Goal: Register for event/course

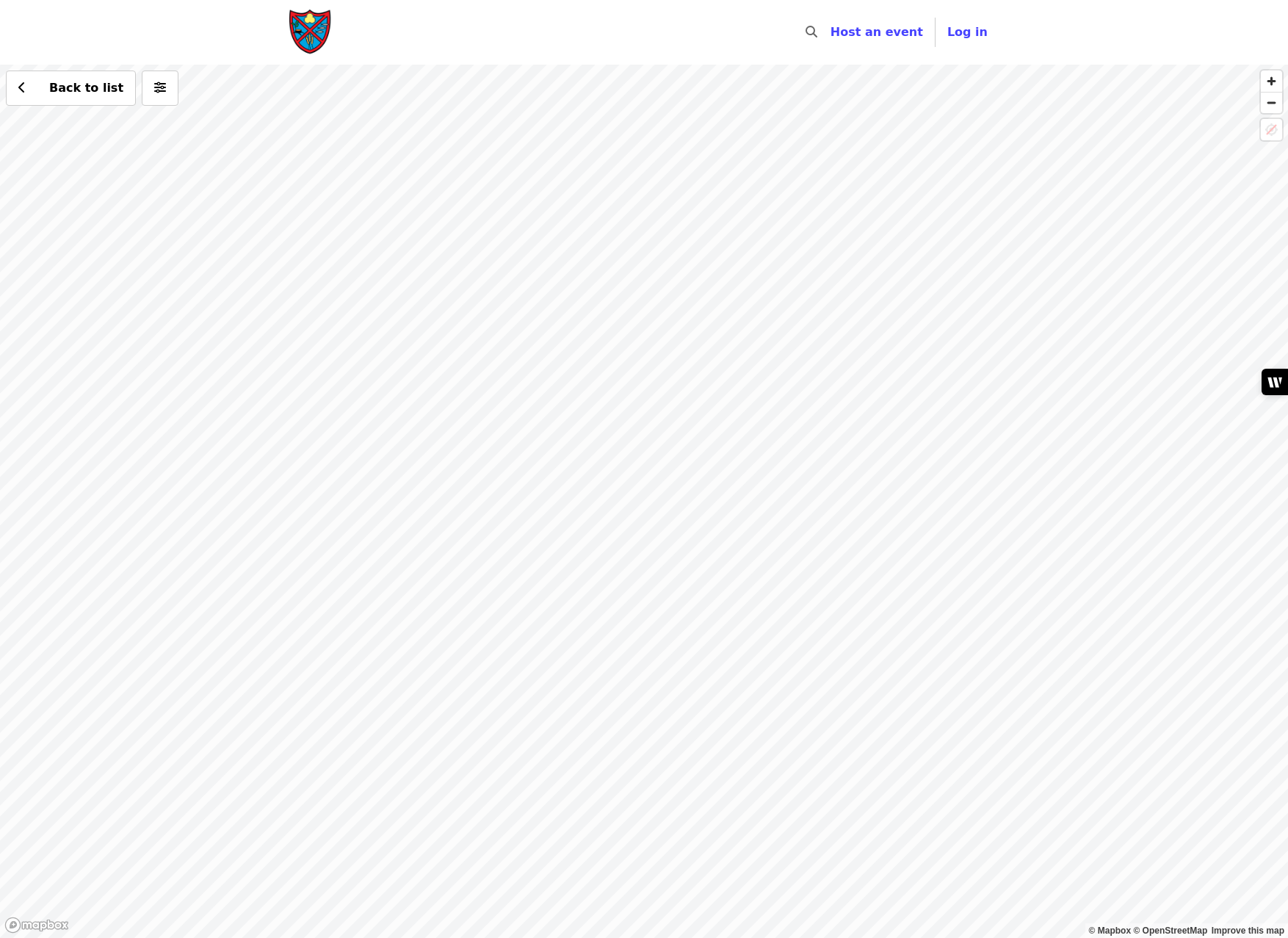
click at [671, 492] on div "Back to list" at bounding box center [644, 501] width 1288 height 874
click at [449, 114] on div "Back to list" at bounding box center [644, 501] width 1288 height 874
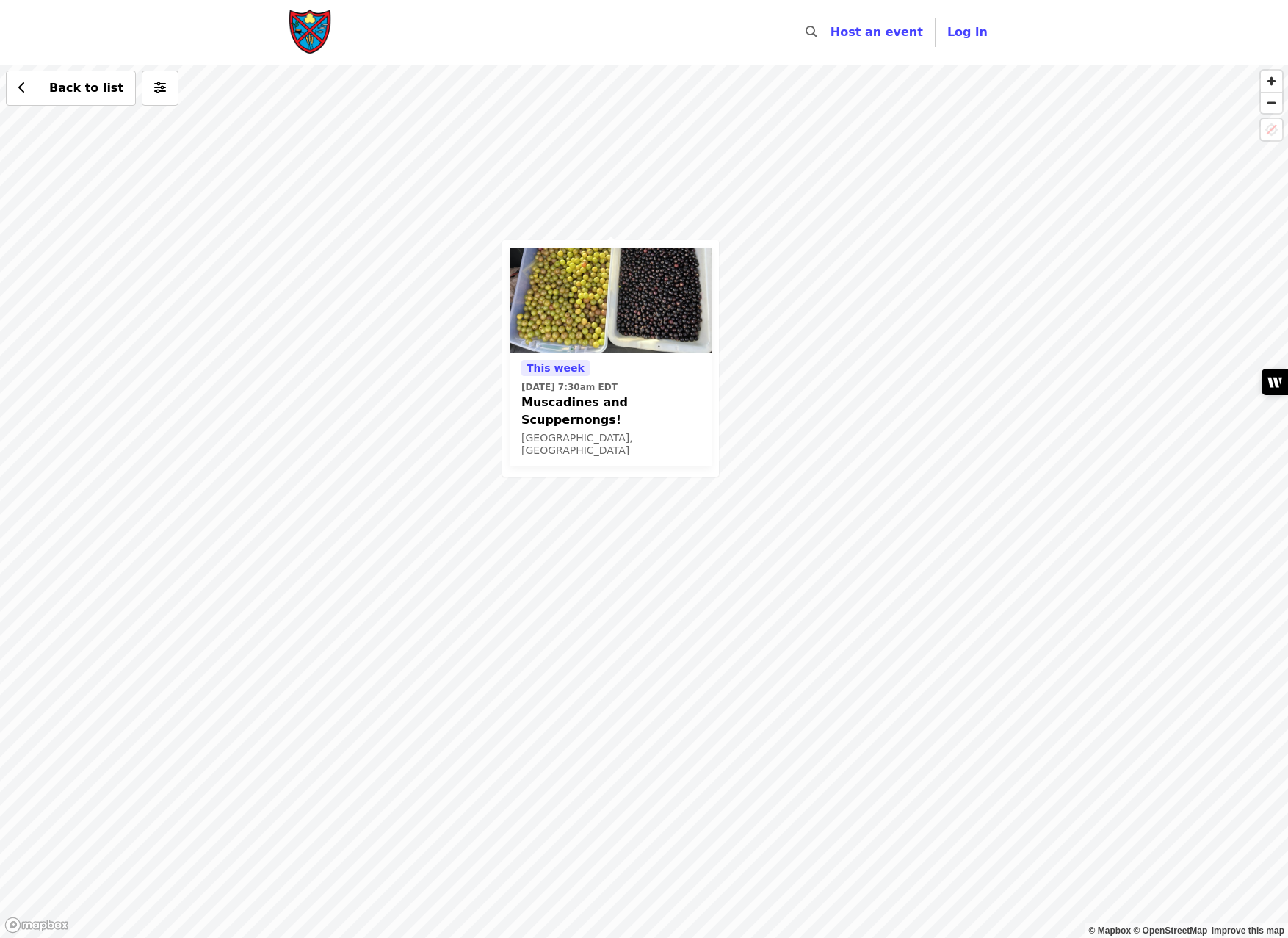
drag, startPoint x: 918, startPoint y: 522, endPoint x: 796, endPoint y: 154, distance: 387.7
click at [820, 176] on div "[DATE][DATE] 7:30am EDT Muscadines and Scuppernongs! [GEOGRAPHIC_DATA], [GEOGRA…" at bounding box center [644, 501] width 1288 height 874
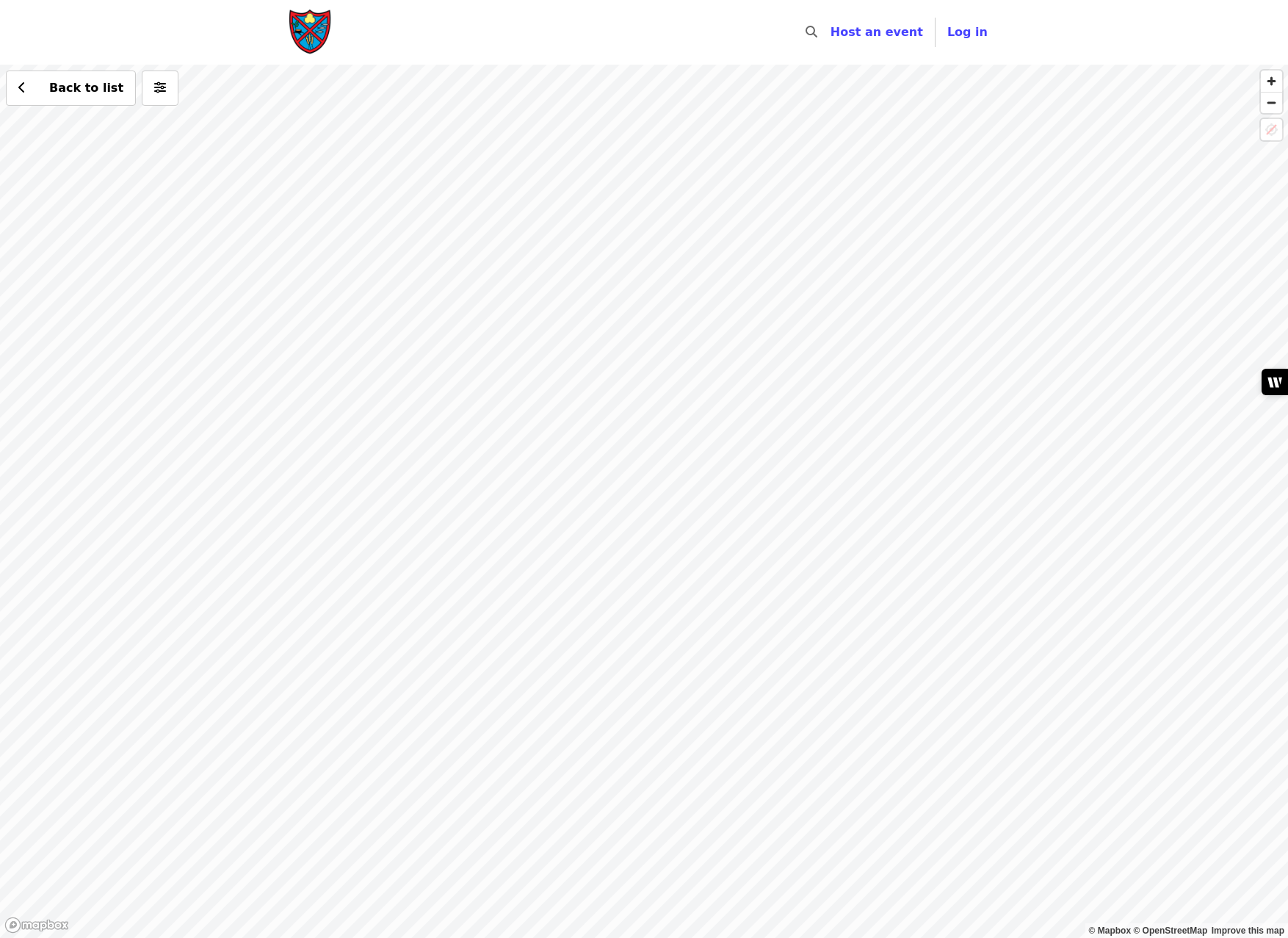
drag, startPoint x: 798, startPoint y: 757, endPoint x: 745, endPoint y: 292, distance: 468.0
click at [745, 292] on div "[DATE][DATE] 7:30am EDT Muscadines and Scuppernongs! [GEOGRAPHIC_DATA], [GEOGRA…" at bounding box center [644, 501] width 1288 height 874
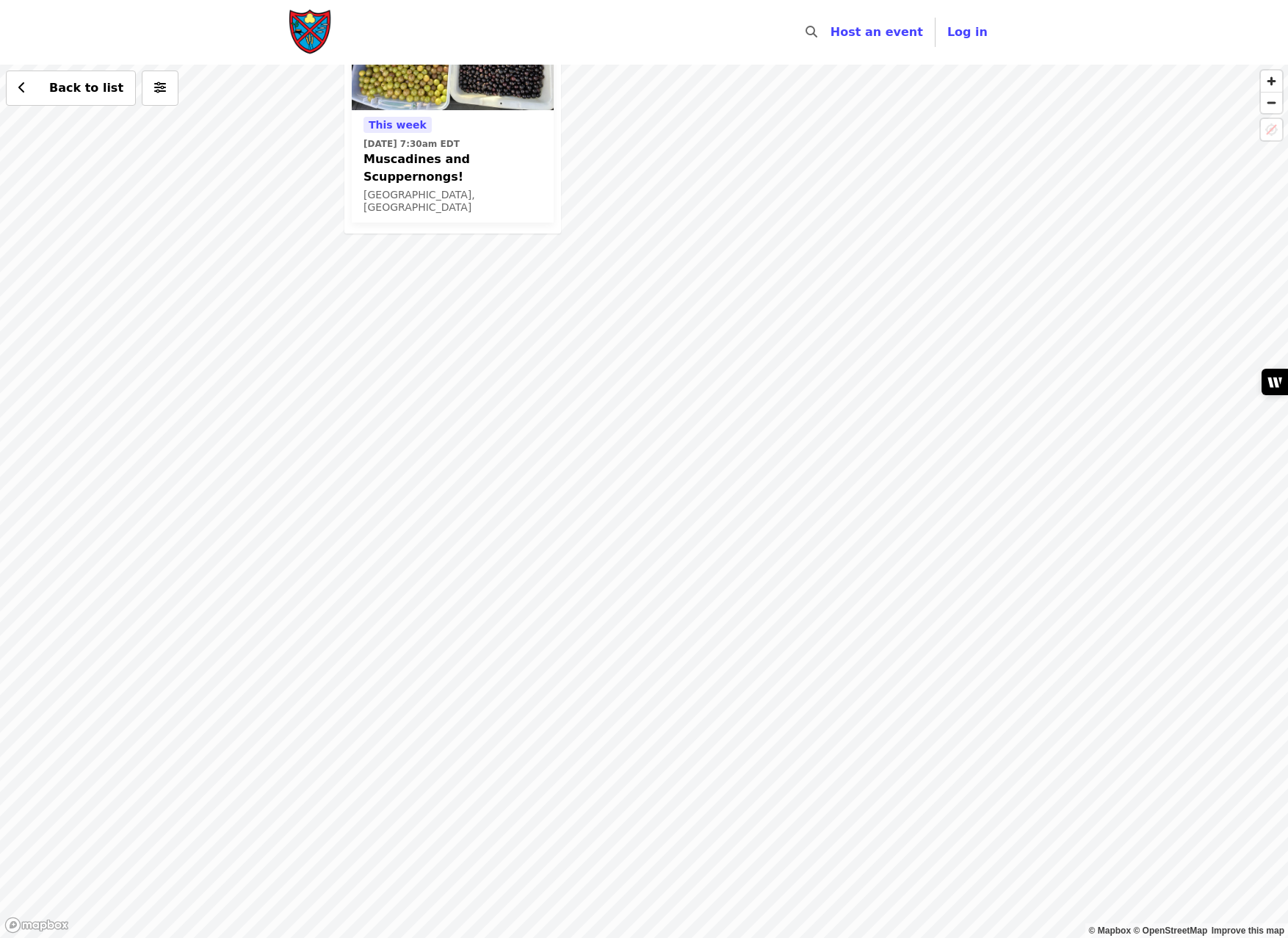
drag, startPoint x: 771, startPoint y: 387, endPoint x: 726, endPoint y: 751, distance: 366.8
click at [726, 751] on div "[DATE][DATE] 7:30am EDT Muscadines and Scuppernongs! [GEOGRAPHIC_DATA], [GEOGRA…" at bounding box center [644, 501] width 1288 height 874
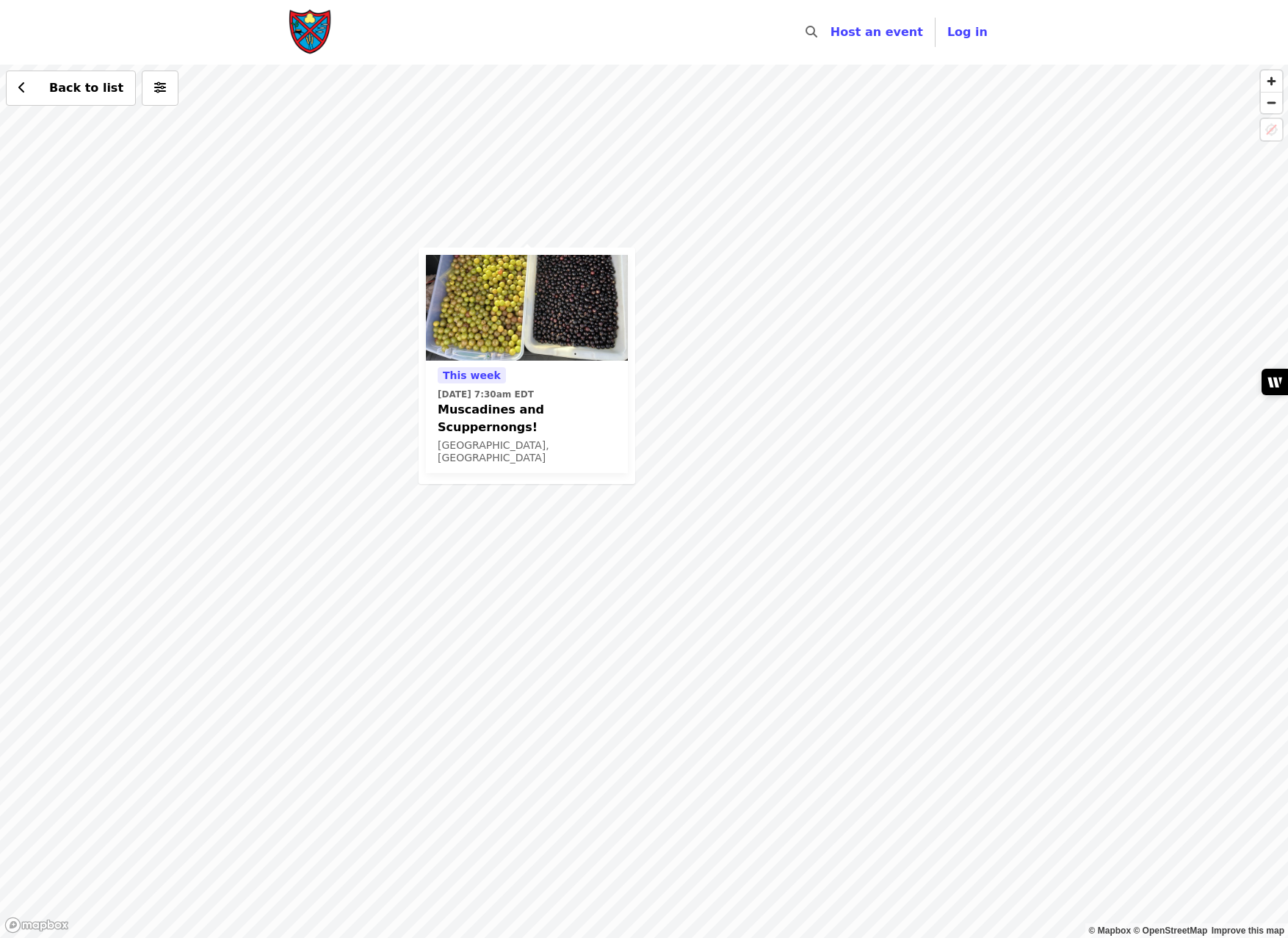
click at [530, 241] on div "[DATE][DATE] 7:30am EDT Muscadines and Scuppernongs! [GEOGRAPHIC_DATA], [GEOGRA…" at bounding box center [644, 501] width 1288 height 874
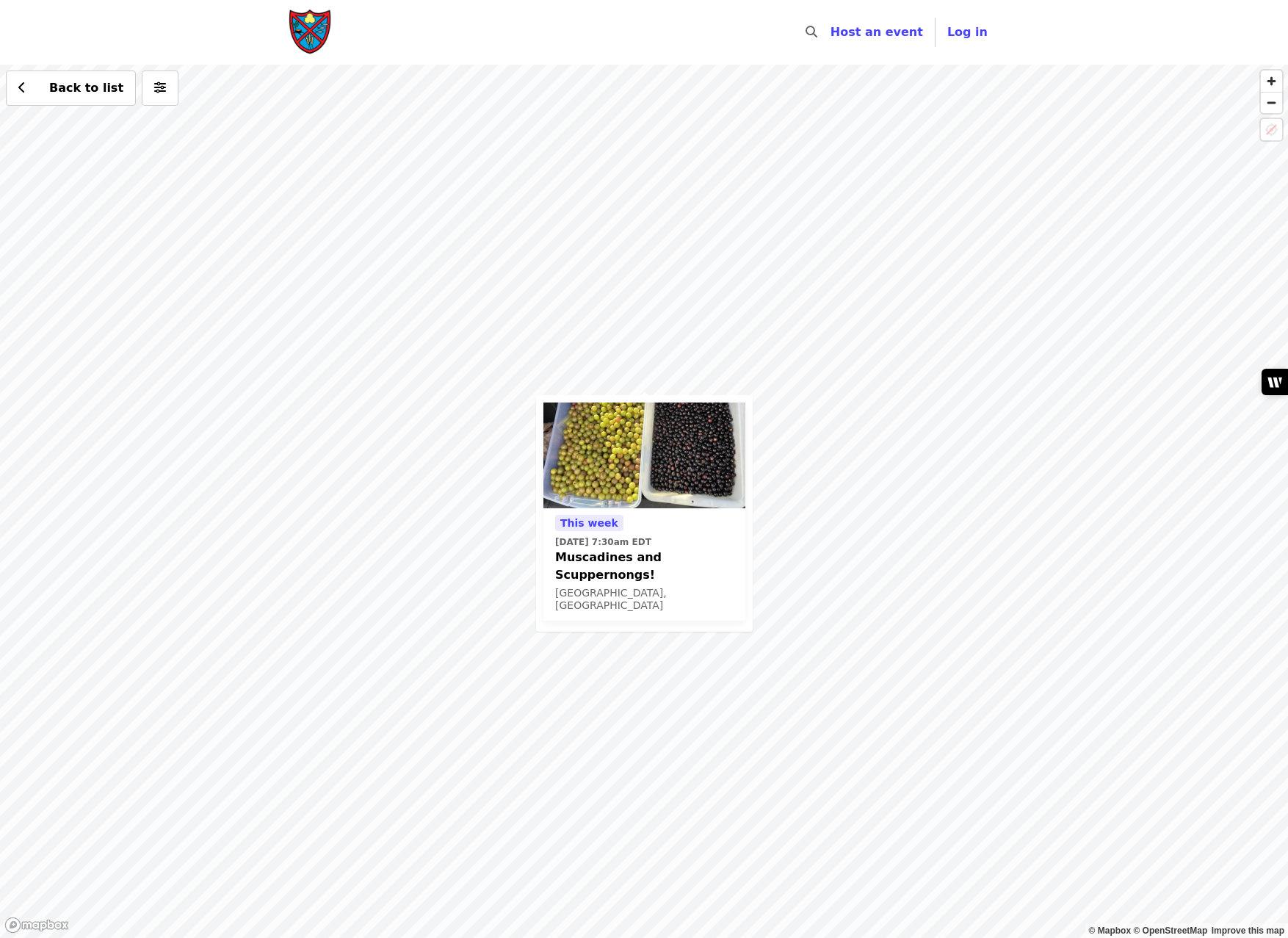
click at [615, 374] on div "[DATE][DATE] 7:30am EDT Muscadines and Scuppernongs! [GEOGRAPHIC_DATA], [GEOGRA…" at bounding box center [644, 501] width 1288 height 874
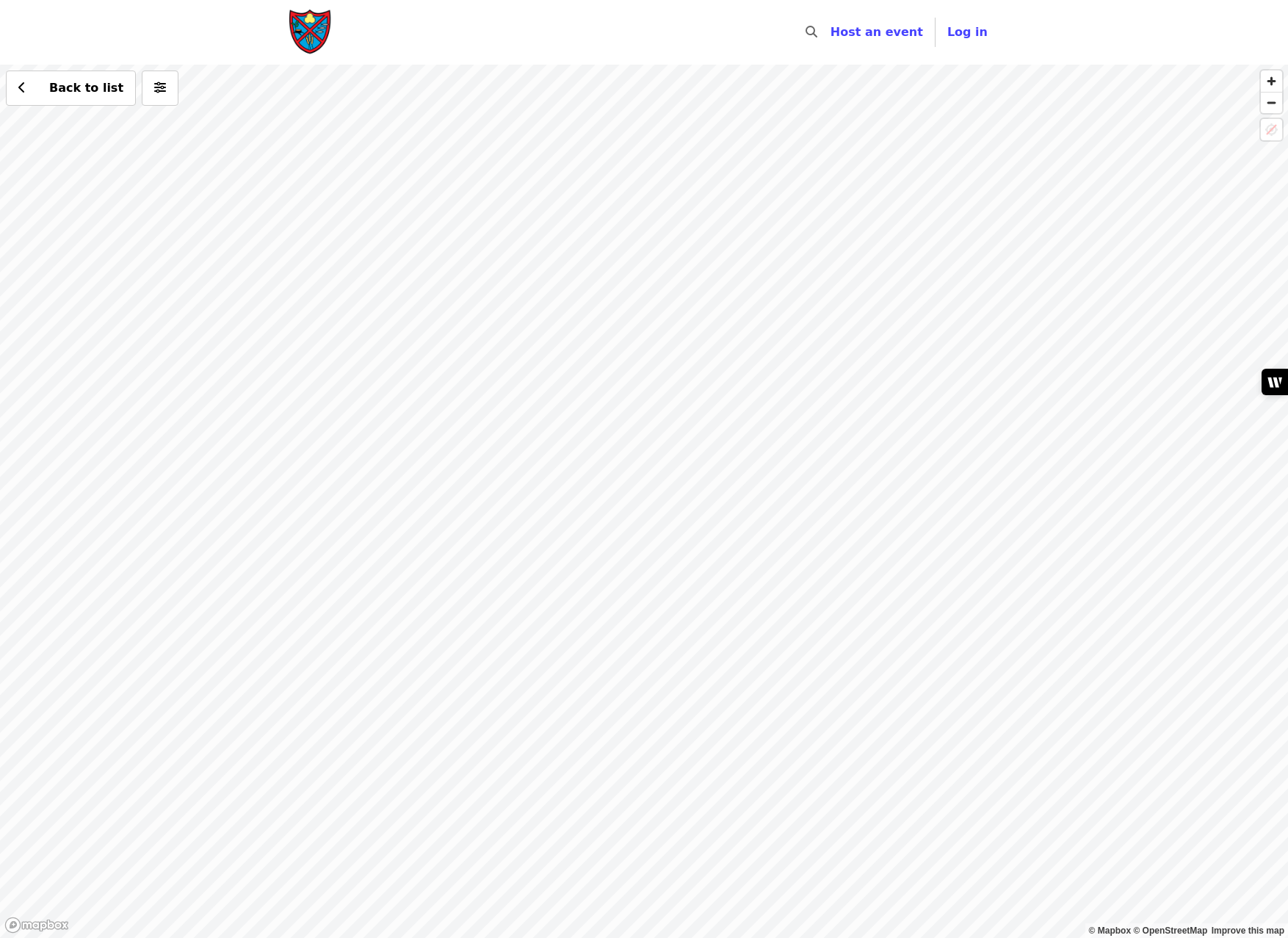
click at [679, 479] on div "Back to list" at bounding box center [644, 501] width 1288 height 874
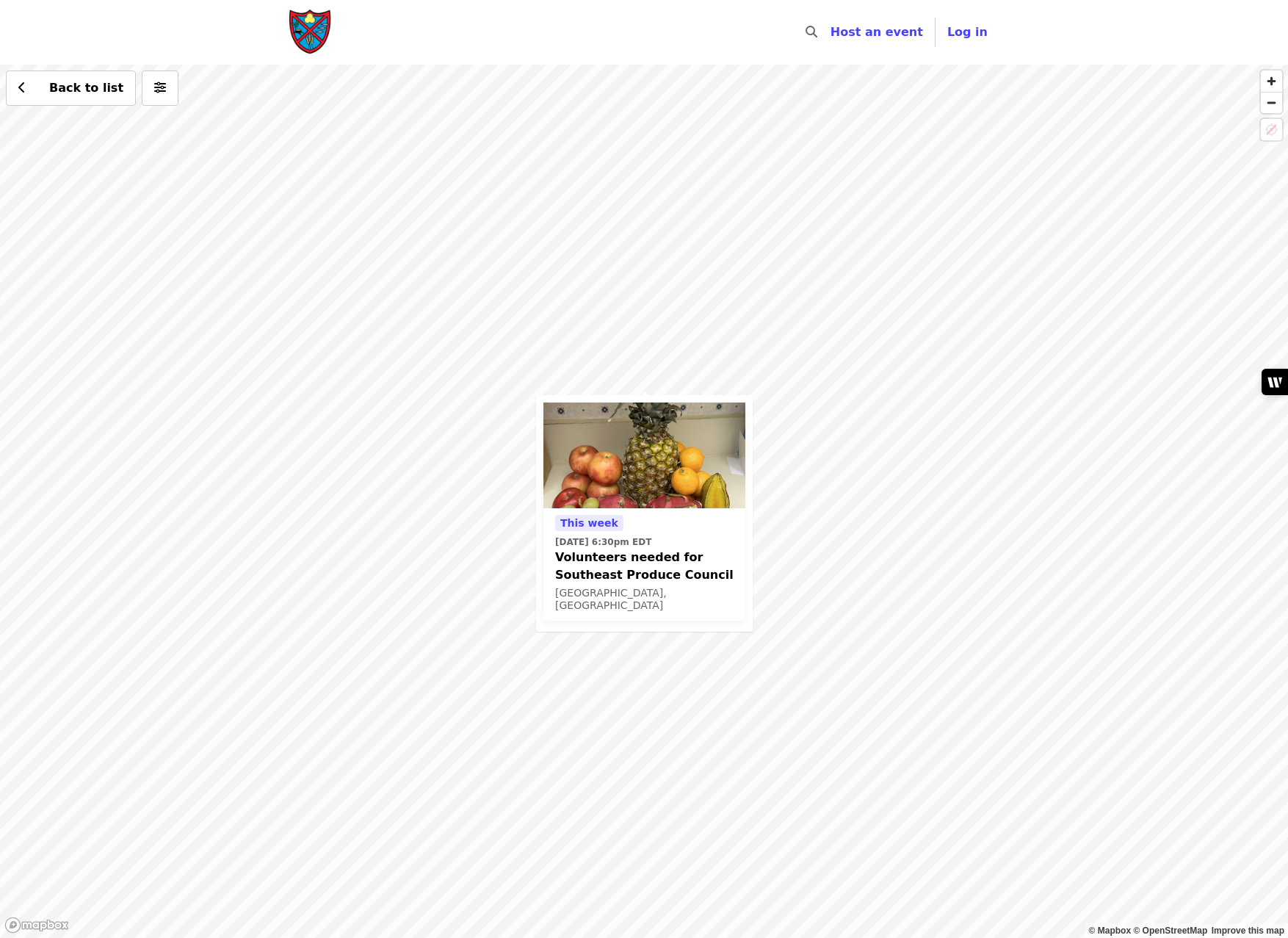
click at [607, 316] on div "[DATE][DATE] 6:30pm EDT Volunteers needed for Southeast Produce Council Charlot…" at bounding box center [644, 501] width 1288 height 874
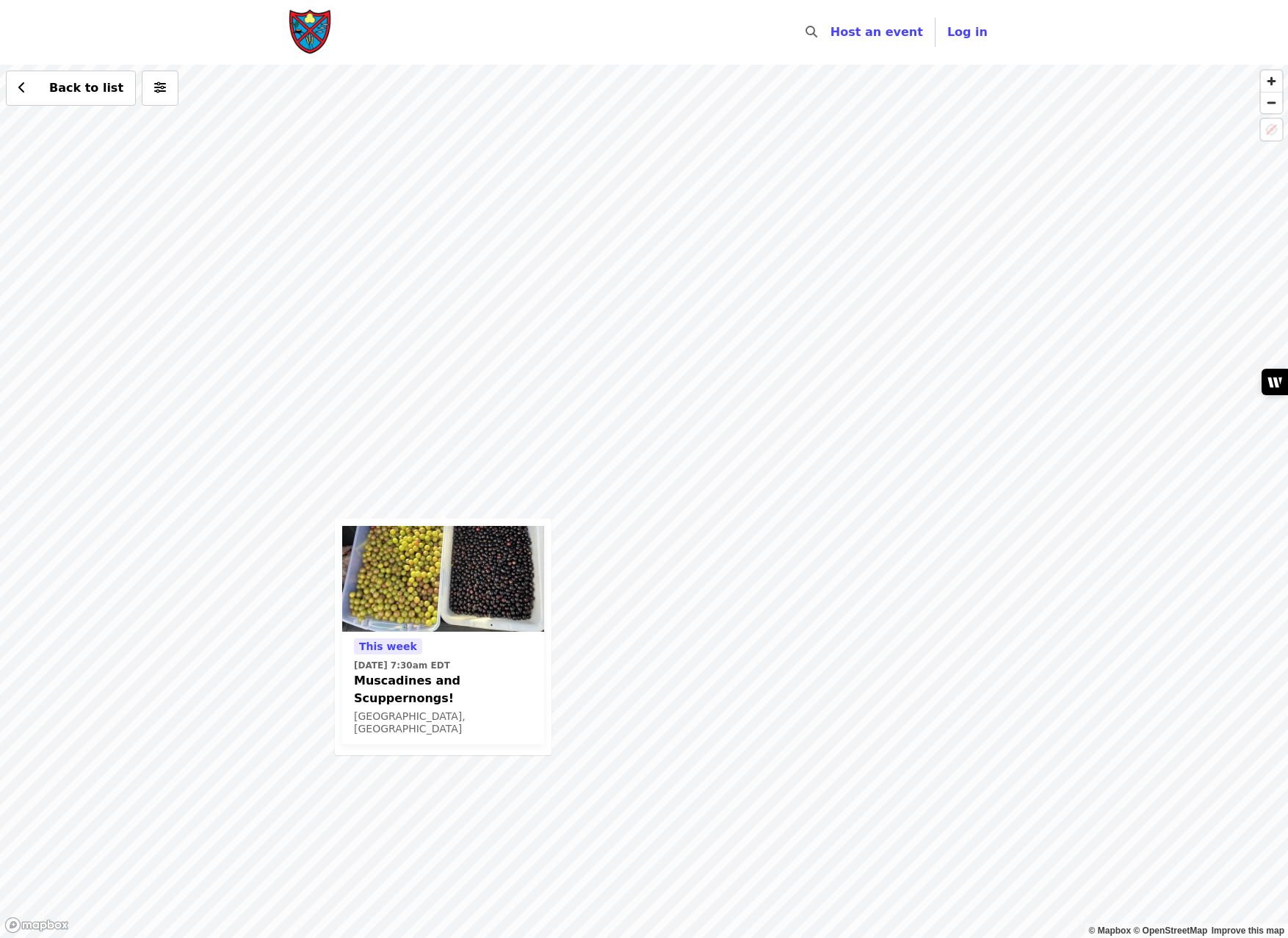
click at [442, 512] on div "[DATE][DATE] 7:30am EDT Muscadines and Scuppernongs! [GEOGRAPHIC_DATA], [GEOGRA…" at bounding box center [644, 501] width 1288 height 874
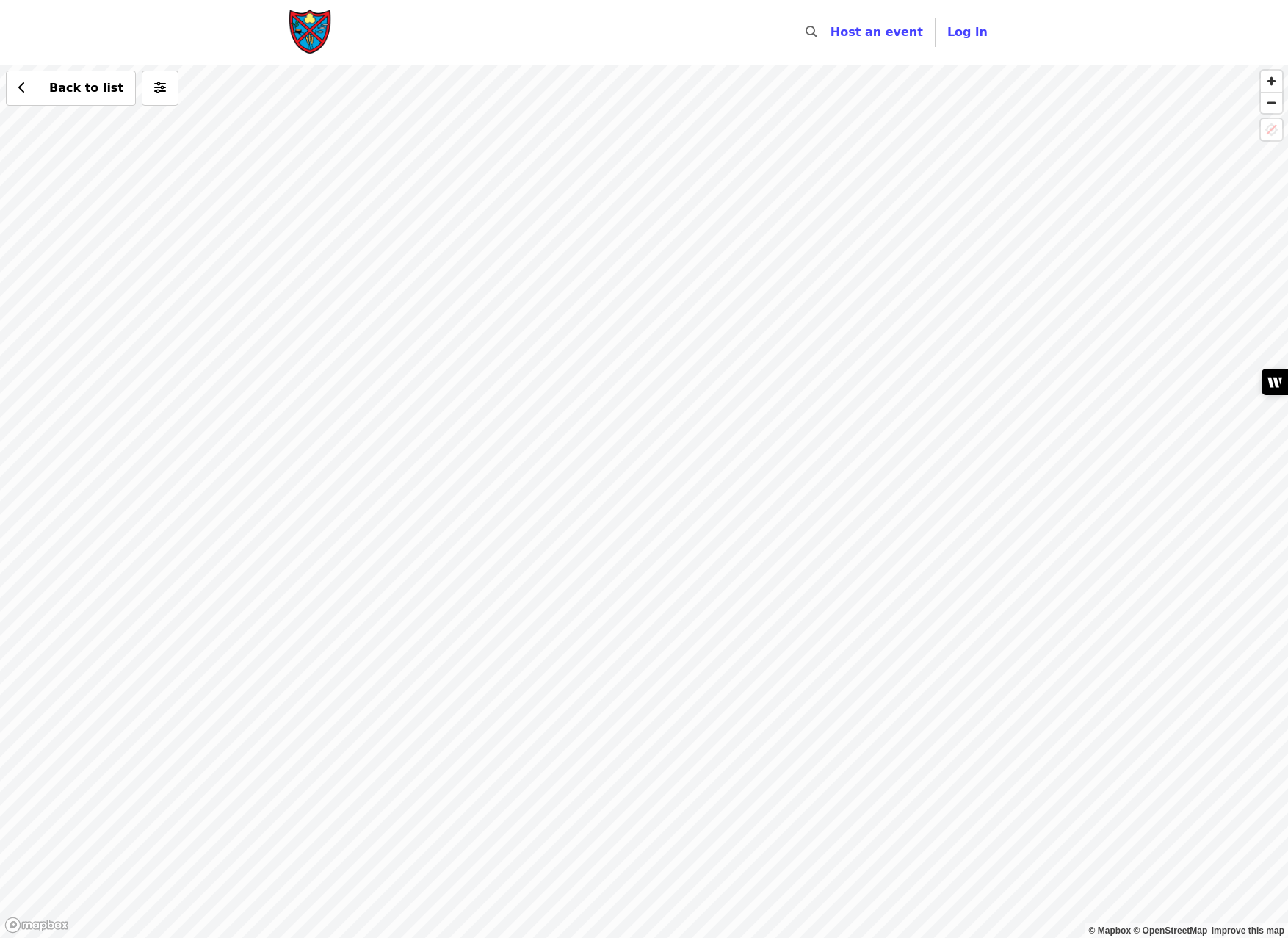
drag, startPoint x: 317, startPoint y: 568, endPoint x: 531, endPoint y: 393, distance: 276.4
click at [531, 393] on div "Back to list" at bounding box center [644, 501] width 1288 height 874
drag, startPoint x: 325, startPoint y: 604, endPoint x: 751, endPoint y: 316, distance: 514.2
click at [751, 316] on div "Back to list" at bounding box center [644, 501] width 1288 height 874
drag, startPoint x: 896, startPoint y: 274, endPoint x: 411, endPoint y: 603, distance: 586.1
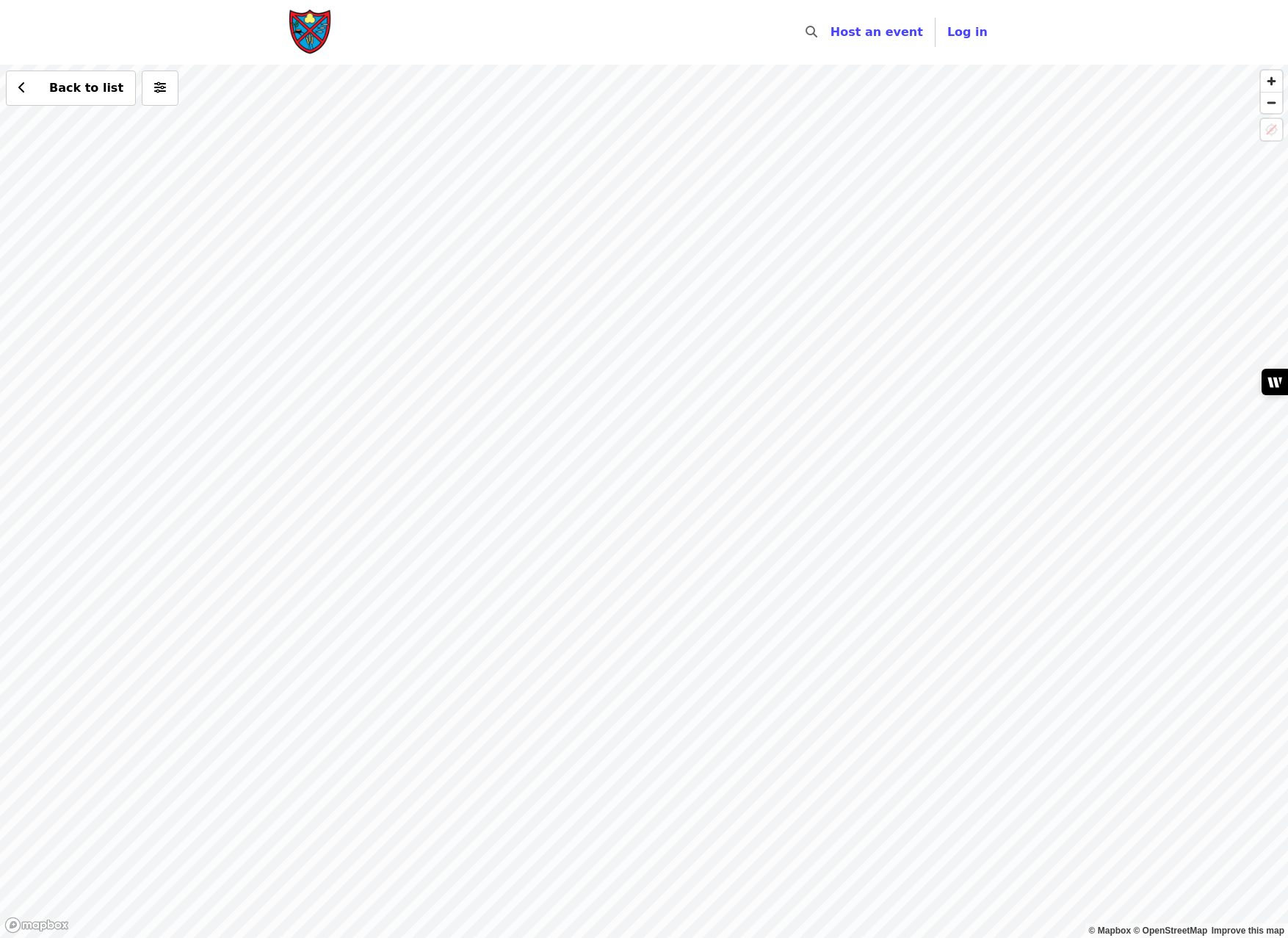
click at [413, 601] on div "Back to list" at bounding box center [644, 501] width 1288 height 874
